Goal: Task Accomplishment & Management: Manage account settings

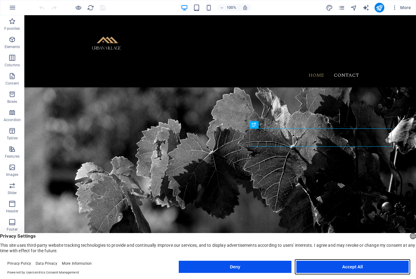
click at [352, 265] on button "Accept All" at bounding box center [352, 267] width 112 height 12
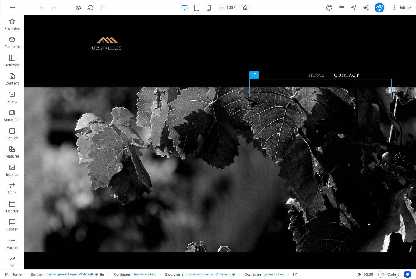
scroll to position [52, 0]
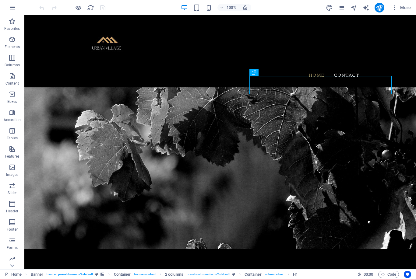
click at [404, 7] on span "More" at bounding box center [400, 8] width 19 height 6
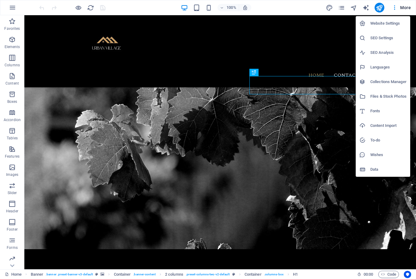
click at [384, 21] on h6 "Website Settings" at bounding box center [388, 23] width 36 height 7
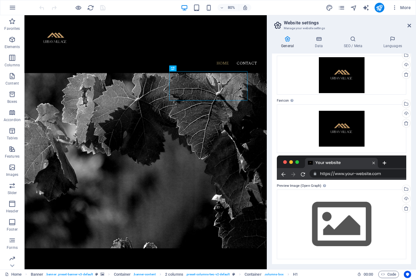
scroll to position [27, 0]
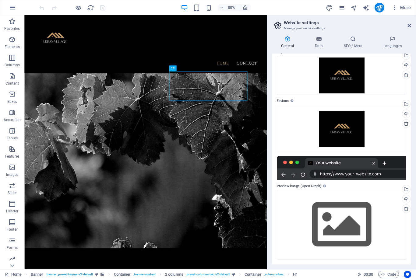
click at [322, 42] on h4 "Data" at bounding box center [319, 42] width 29 height 13
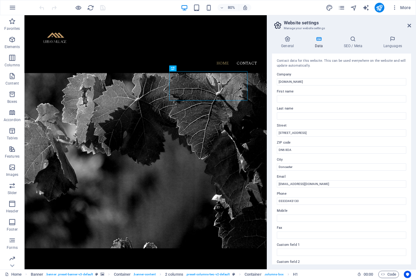
click at [357, 41] on icon at bounding box center [352, 39] width 37 height 6
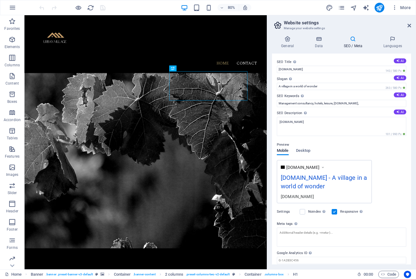
click at [396, 45] on h4 "Languages" at bounding box center [392, 42] width 37 height 13
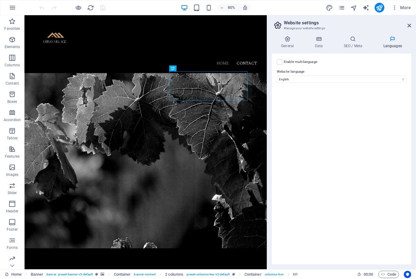
click at [290, 42] on icon at bounding box center [287, 39] width 31 height 6
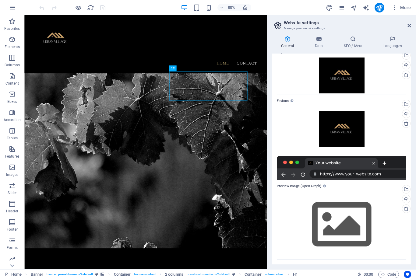
click at [411, 24] on icon at bounding box center [409, 25] width 4 height 5
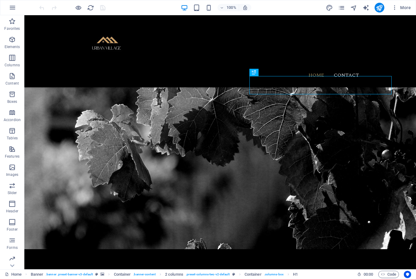
click at [408, 8] on span "More" at bounding box center [400, 8] width 19 height 6
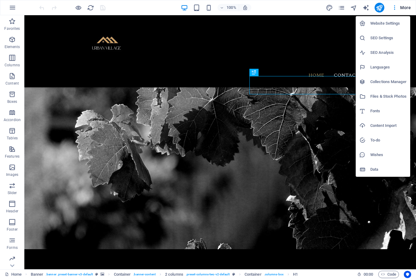
click at [389, 82] on h6 "Collections Manager" at bounding box center [388, 81] width 36 height 7
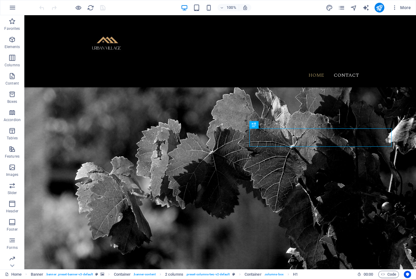
click at [381, 7] on icon "publish" at bounding box center [379, 7] width 7 height 7
